Goal: Transaction & Acquisition: Purchase product/service

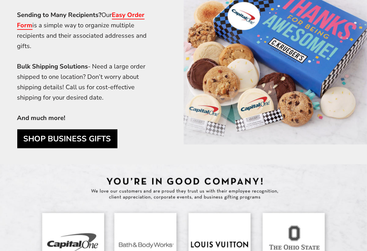
scroll to position [1602, 0]
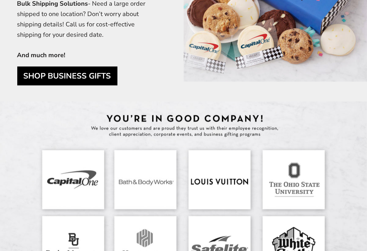
click at [76, 73] on link "SHOP BUSINESS GIFTS" at bounding box center [67, 76] width 100 height 19
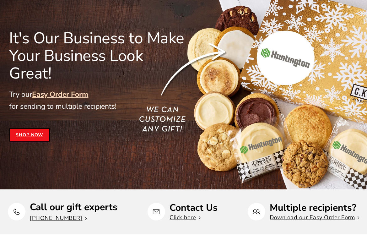
scroll to position [24, 0]
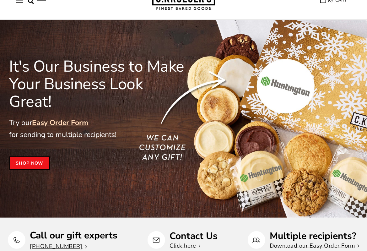
drag, startPoint x: 370, startPoint y: 94, endPoint x: 384, endPoint y: 10, distance: 85.1
click at [38, 156] on link "Shop Now" at bounding box center [29, 163] width 41 height 14
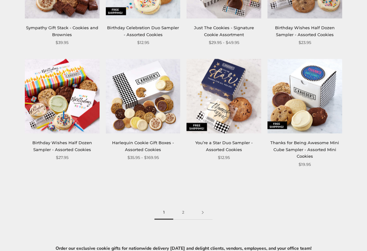
scroll to position [723, 0]
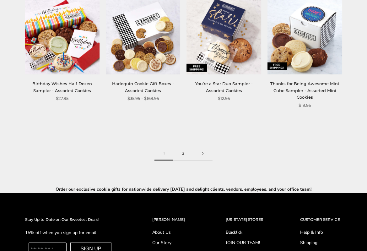
click at [182, 153] on link "2" at bounding box center [183, 153] width 20 height 14
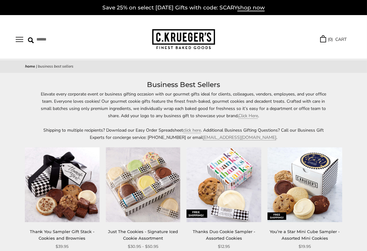
click at [16, 39] on button "Open navigation" at bounding box center [20, 39] width 8 height 5
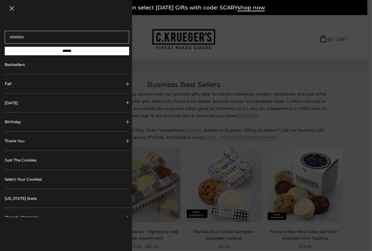
click at [126, 102] on span "Collapsible block button" at bounding box center [127, 102] width 3 height 3
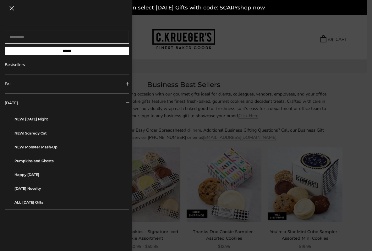
click at [126, 85] on span "Collapsible block button" at bounding box center [127, 83] width 3 height 3
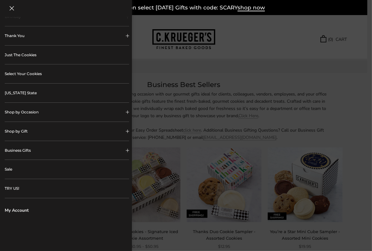
scroll to position [189, 0]
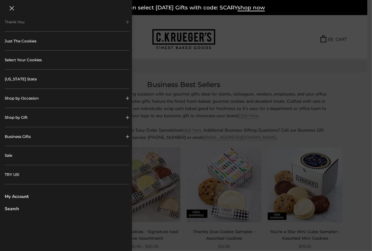
click at [101, 142] on button "Business Gifts" at bounding box center [67, 136] width 124 height 19
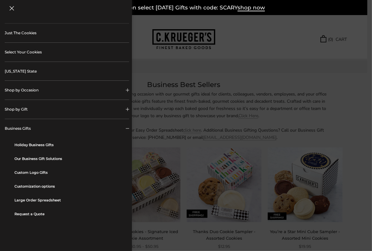
scroll to position [119, 0]
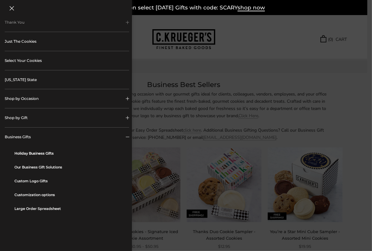
click at [38, 154] on link "Holiday Business Gifts" at bounding box center [69, 153] width 110 height 14
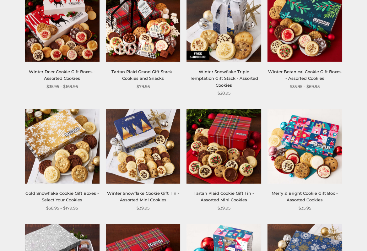
scroll to position [283, 0]
